Goal: Transaction & Acquisition: Download file/media

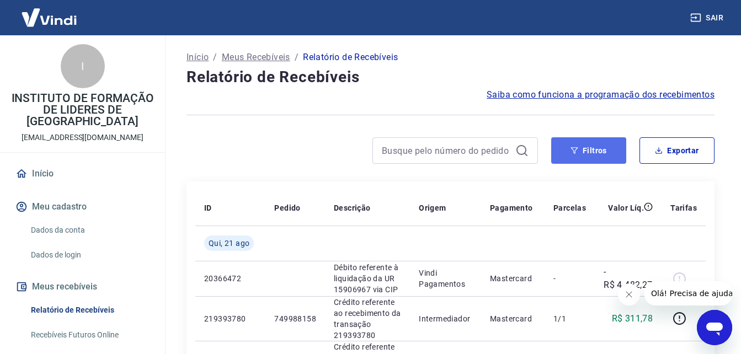
click at [591, 162] on button "Filtros" at bounding box center [588, 150] width 75 height 26
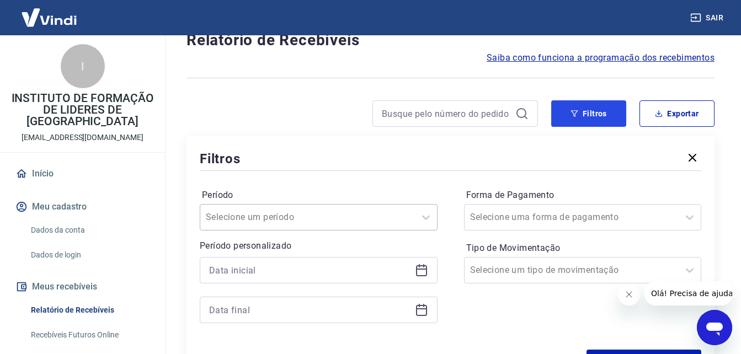
scroll to position [110, 0]
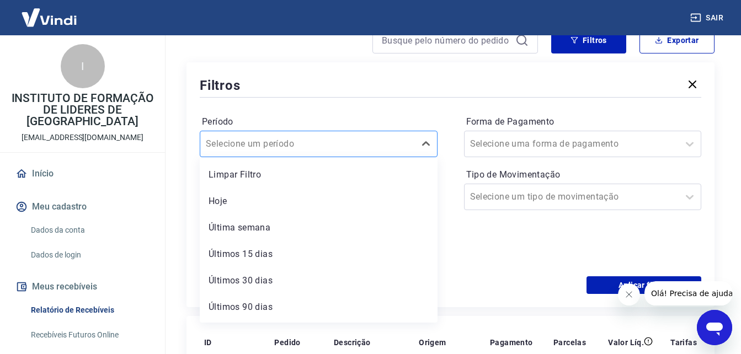
click at [328, 131] on div "Selecione um período" at bounding box center [319, 144] width 238 height 26
click at [328, 93] on div "Filtros" at bounding box center [451, 85] width 502 height 19
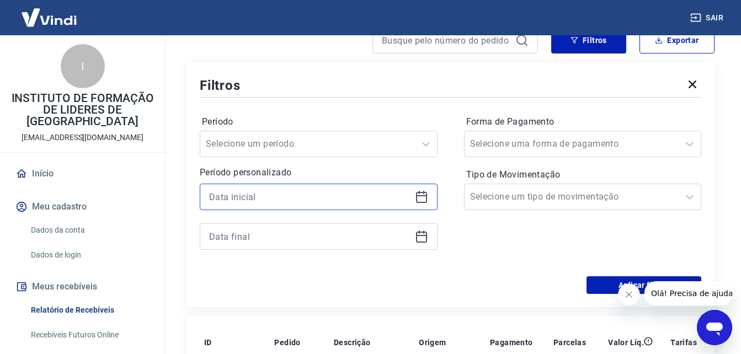
click at [273, 198] on input at bounding box center [309, 197] width 201 height 17
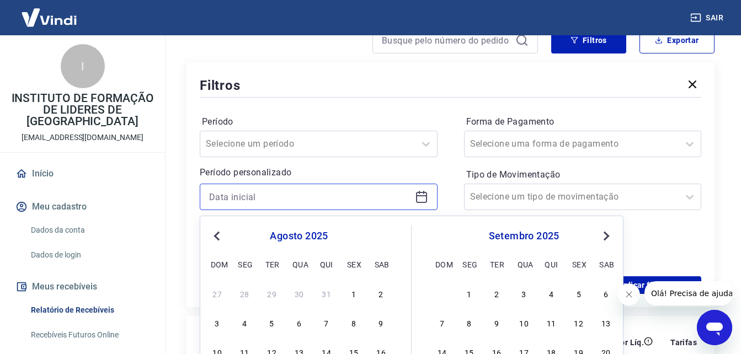
scroll to position [221, 0]
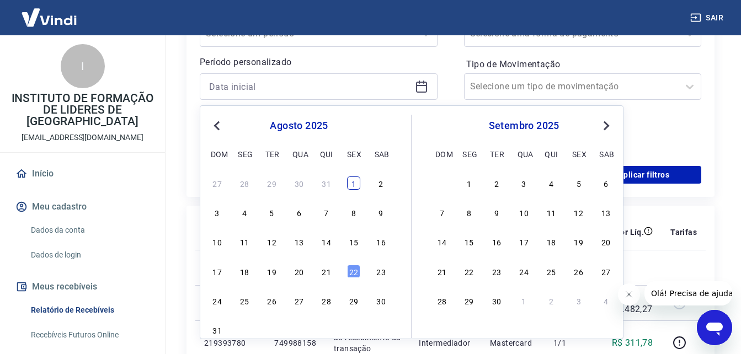
click at [356, 184] on div "1" at bounding box center [353, 183] width 13 height 13
type input "[DATE]"
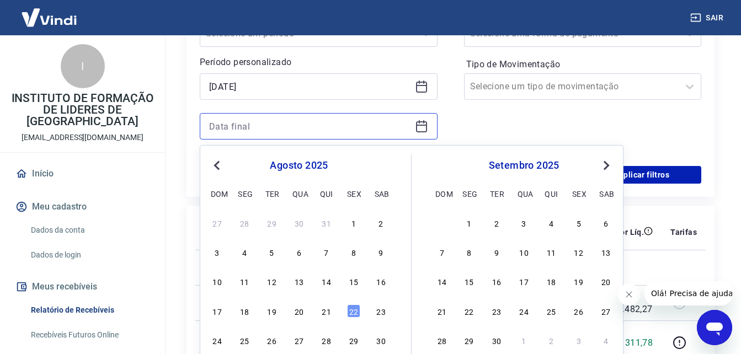
click at [333, 124] on input at bounding box center [309, 126] width 201 height 17
click at [327, 306] on div "21" at bounding box center [326, 311] width 13 height 13
type input "[DATE]"
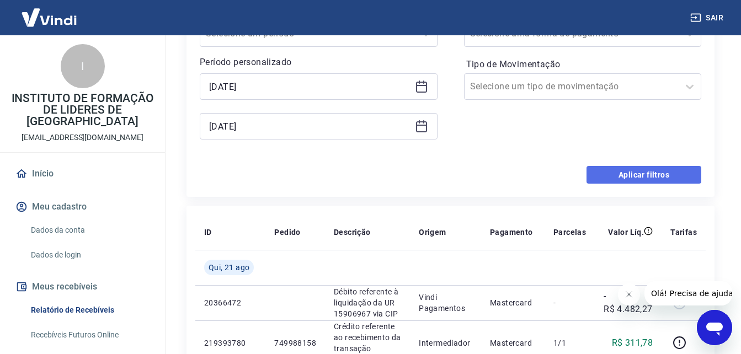
click at [647, 172] on button "Aplicar filtros" at bounding box center [644, 175] width 115 height 18
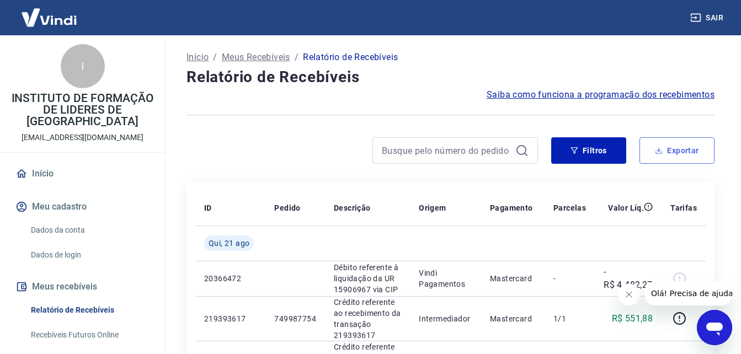
click at [688, 150] on button "Exportar" at bounding box center [677, 150] width 75 height 26
type input "[DATE]"
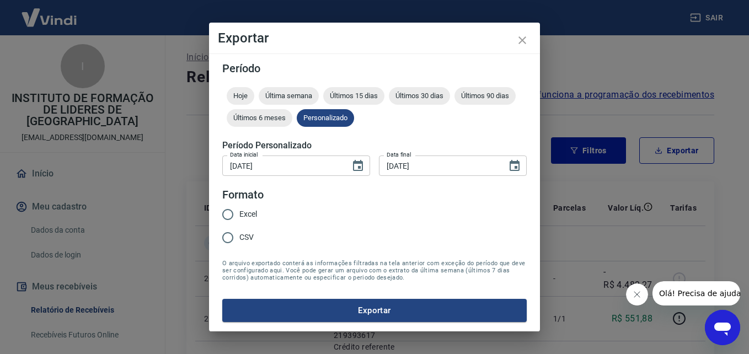
click at [232, 215] on input "Excel" at bounding box center [227, 214] width 23 height 23
radio input "true"
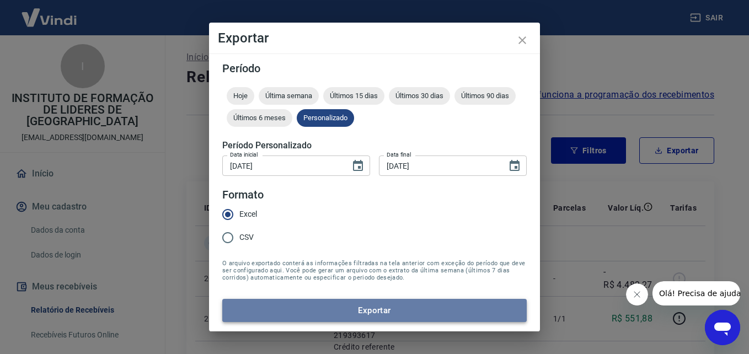
click at [302, 303] on button "Exportar" at bounding box center [374, 310] width 305 height 23
